Goal: Transaction & Acquisition: Purchase product/service

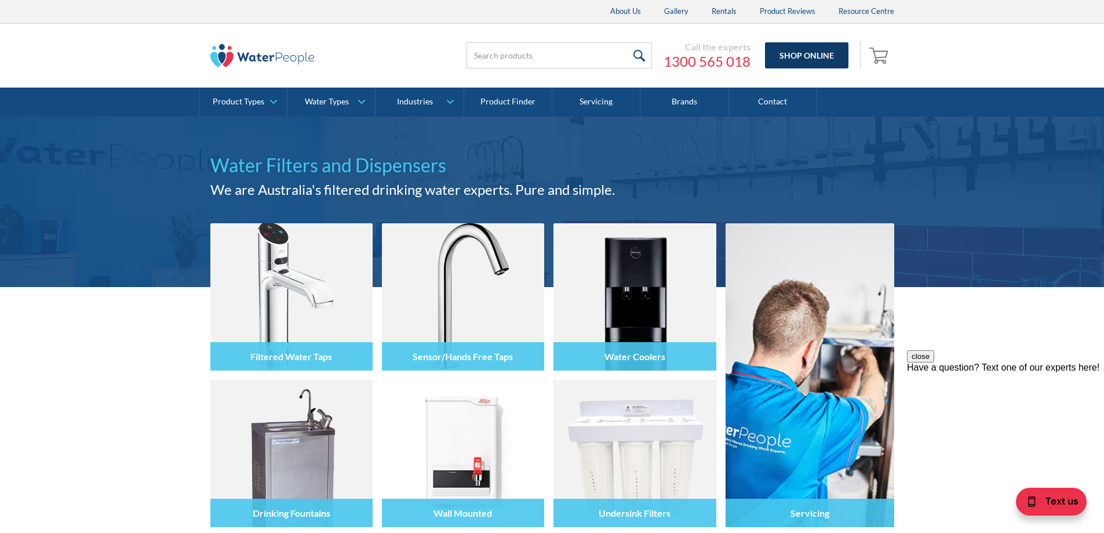
click at [776, 50] on link "Shop Online" at bounding box center [806, 55] width 83 height 26
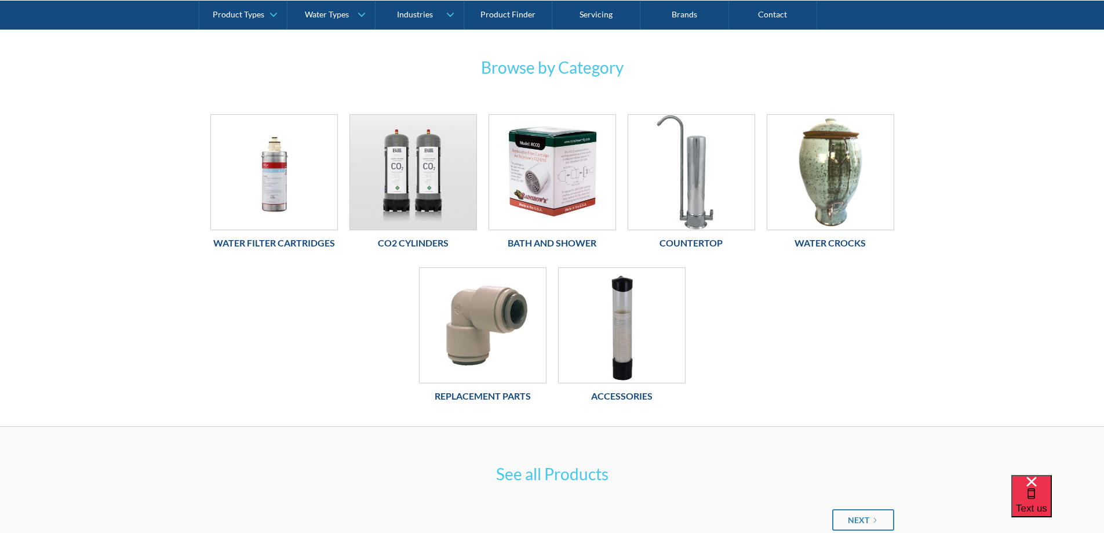
scroll to position [232, 0]
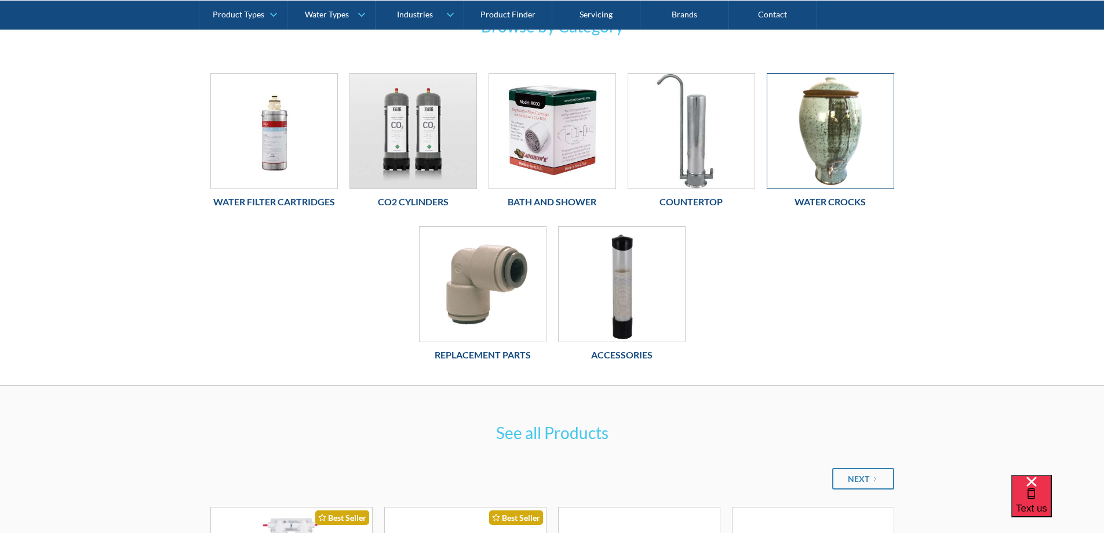
click at [836, 132] on img at bounding box center [830, 131] width 126 height 115
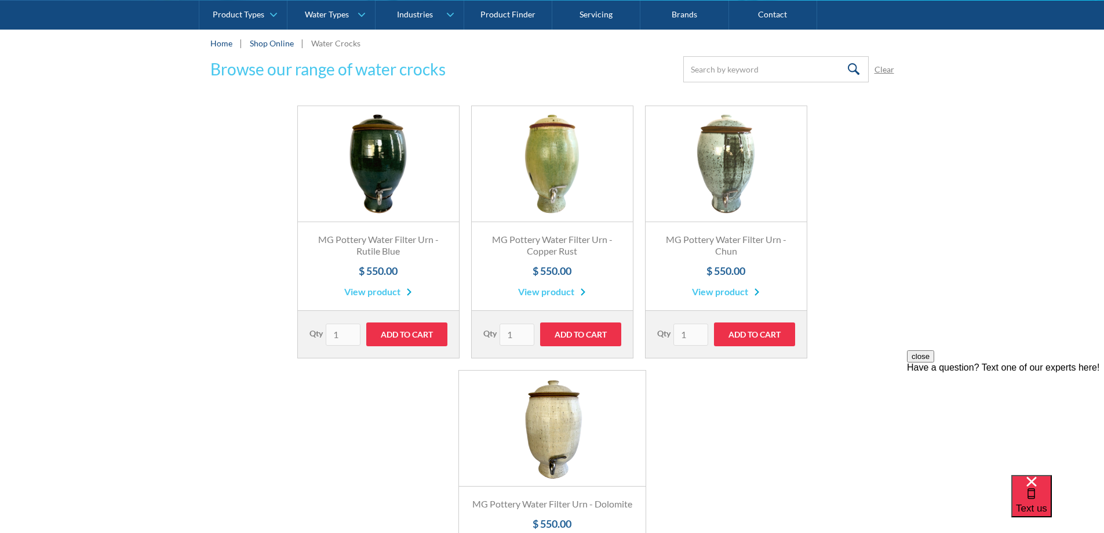
scroll to position [174, 0]
